Goal: Task Accomplishment & Management: Use online tool/utility

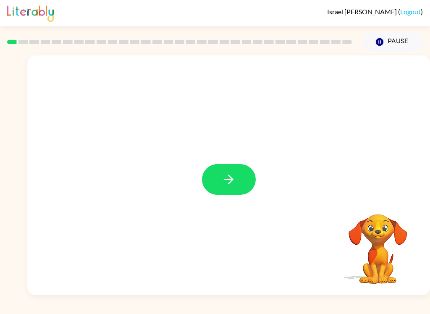
click at [231, 181] on icon "button" at bounding box center [229, 179] width 15 height 15
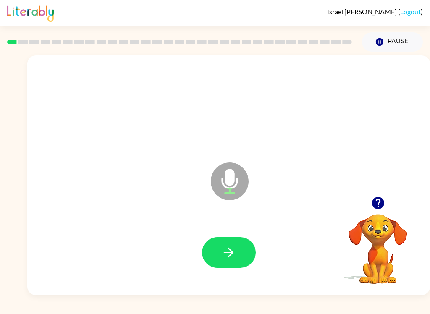
click at [228, 251] on icon "button" at bounding box center [229, 252] width 15 height 15
click at [225, 251] on icon "button" at bounding box center [229, 252] width 15 height 15
click at [230, 254] on icon "button" at bounding box center [229, 252] width 15 height 15
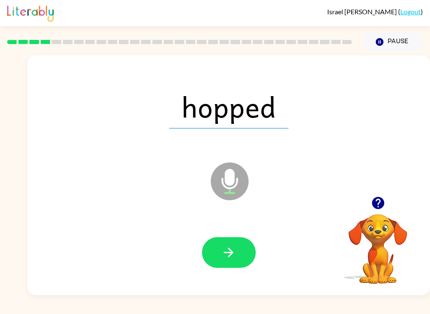
click at [240, 252] on button "button" at bounding box center [229, 252] width 54 height 31
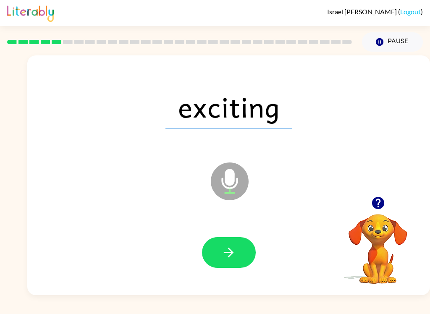
click at [217, 249] on button "button" at bounding box center [229, 252] width 54 height 31
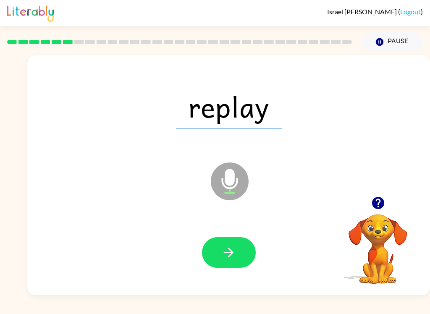
click at [211, 243] on button "button" at bounding box center [229, 252] width 54 height 31
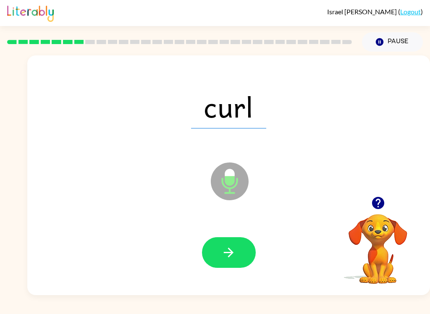
click at [221, 258] on button "button" at bounding box center [229, 252] width 54 height 31
click at [219, 252] on button "button" at bounding box center [229, 252] width 54 height 31
click at [217, 249] on button "button" at bounding box center [229, 252] width 54 height 31
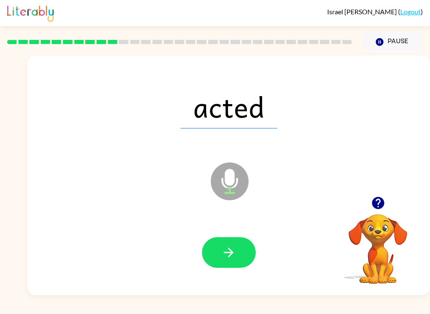
click at [221, 244] on button "button" at bounding box center [229, 252] width 54 height 31
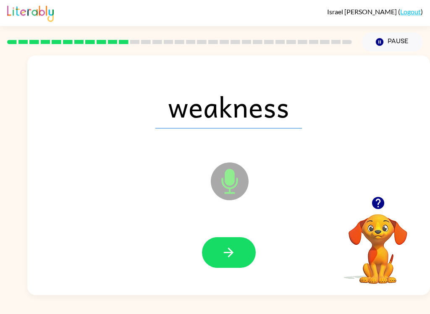
click at [225, 250] on icon "button" at bounding box center [229, 252] width 15 height 15
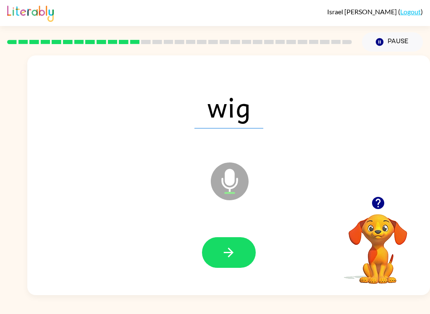
click at [220, 261] on button "button" at bounding box center [229, 252] width 54 height 31
click at [220, 249] on button "button" at bounding box center [229, 252] width 54 height 31
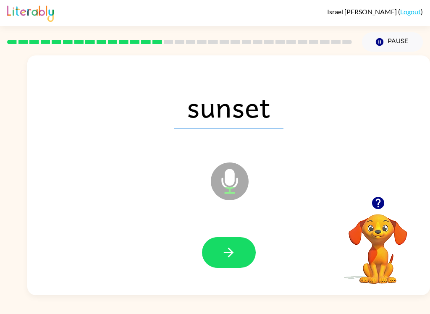
click at [231, 251] on icon "button" at bounding box center [229, 253] width 10 height 10
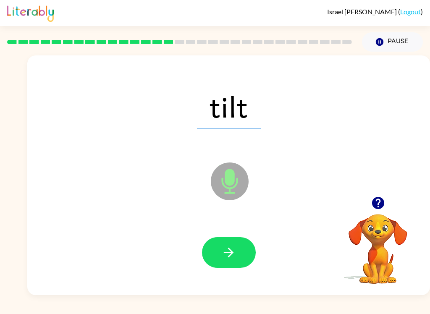
click at [224, 251] on icon "button" at bounding box center [229, 252] width 15 height 15
click at [228, 261] on button "button" at bounding box center [229, 252] width 54 height 31
click at [251, 258] on button "button" at bounding box center [229, 252] width 54 height 31
click at [217, 243] on button "button" at bounding box center [229, 252] width 54 height 31
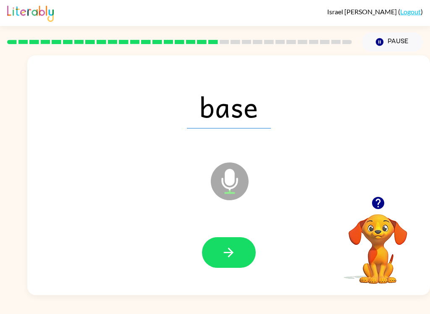
click at [214, 247] on button "button" at bounding box center [229, 252] width 54 height 31
click at [219, 246] on button "button" at bounding box center [229, 252] width 54 height 31
click at [237, 257] on button "button" at bounding box center [229, 252] width 54 height 31
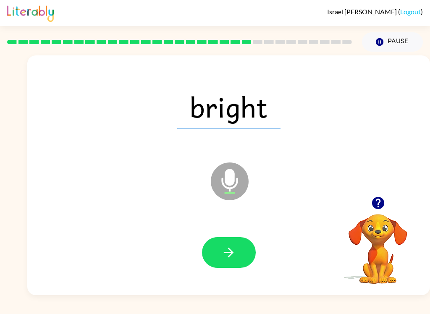
click at [225, 247] on icon "button" at bounding box center [229, 252] width 15 height 15
click at [237, 251] on button "button" at bounding box center [229, 252] width 54 height 31
click at [215, 255] on button "button" at bounding box center [229, 252] width 54 height 31
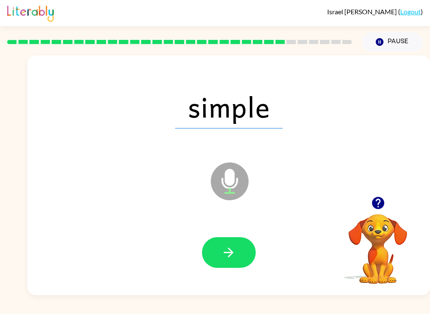
click at [219, 255] on button "button" at bounding box center [229, 252] width 54 height 31
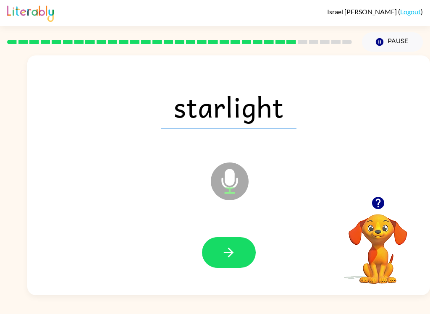
click at [225, 248] on icon "button" at bounding box center [229, 252] width 15 height 15
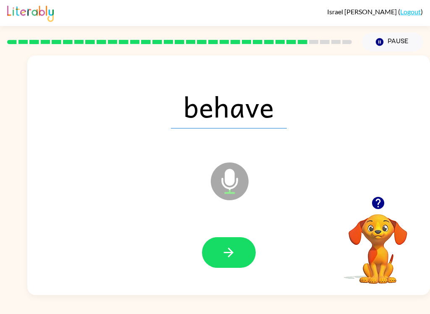
click at [219, 256] on button "button" at bounding box center [229, 252] width 54 height 31
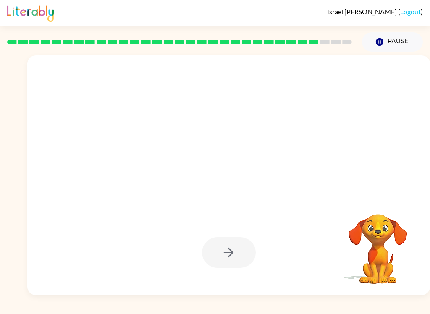
click at [362, 223] on video "Your browser must support playing .mp4 files to use Literably. Please try using…" at bounding box center [378, 243] width 84 height 84
click at [362, 224] on video "Your browser must support playing .mp4 files to use Literably. Please try using…" at bounding box center [378, 243] width 84 height 84
click at [375, 221] on video "Your browser must support playing .mp4 files to use Literably. Please try using…" at bounding box center [378, 243] width 84 height 84
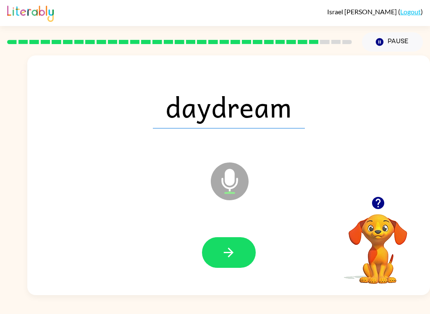
click at [224, 242] on button "button" at bounding box center [229, 252] width 54 height 31
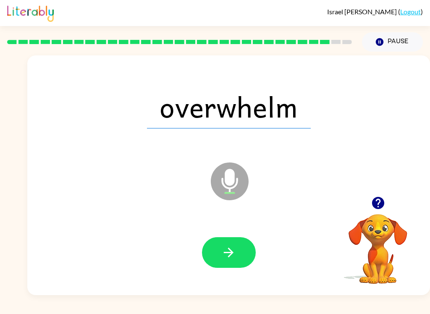
click at [218, 253] on button "button" at bounding box center [229, 252] width 54 height 31
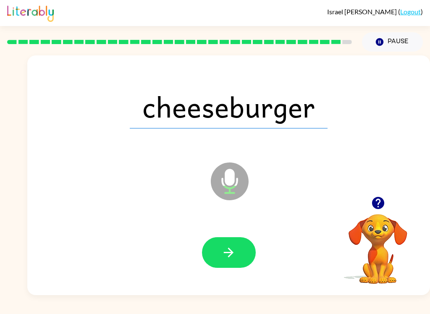
click at [232, 247] on icon "button" at bounding box center [229, 252] width 15 height 15
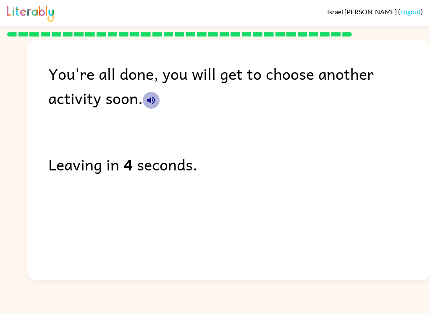
click at [146, 101] on icon "button" at bounding box center [151, 100] width 10 height 10
